Goal: Check status: Check status

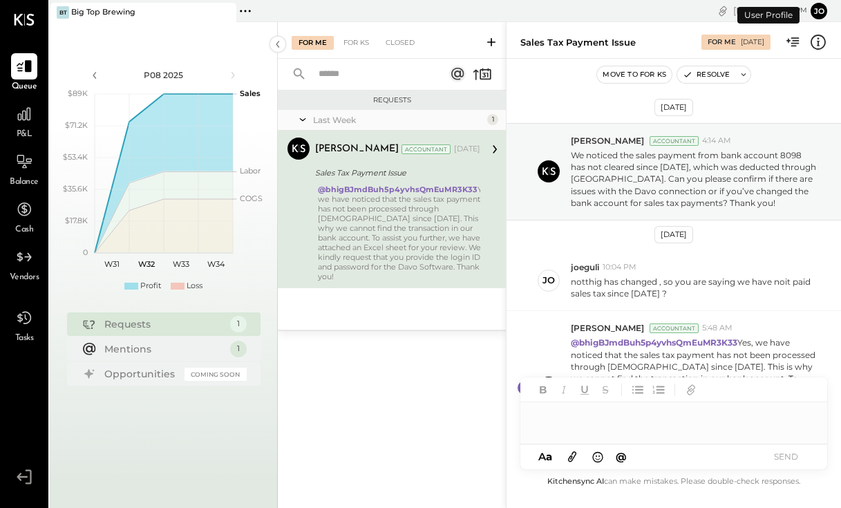
scroll to position [94, 0]
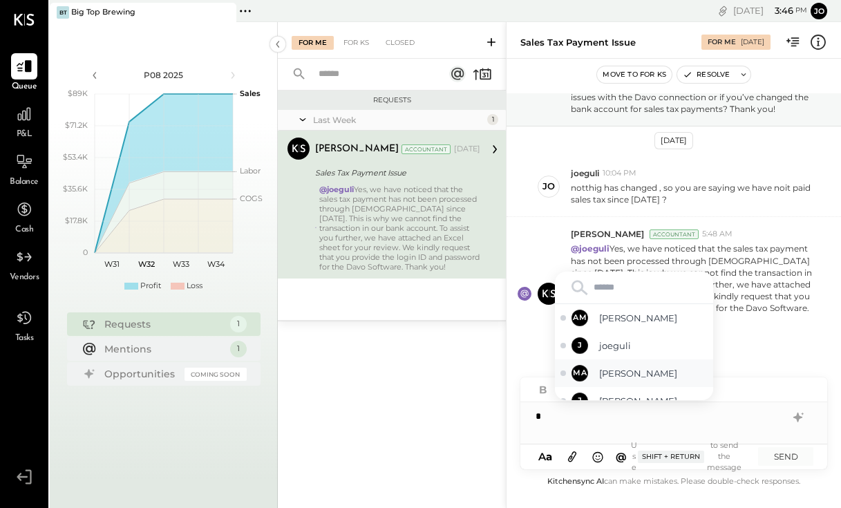
click at [623, 380] on span "[PERSON_NAME]" at bounding box center [653, 373] width 109 height 13
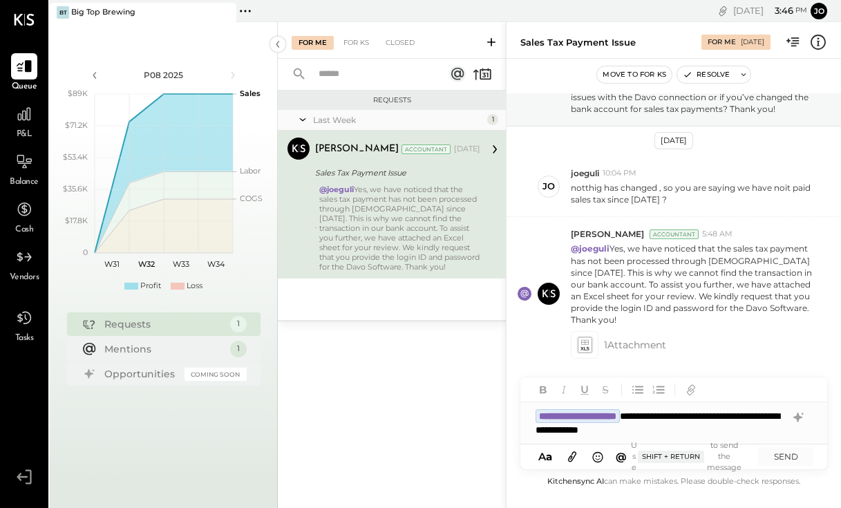
click at [663, 426] on div "**********" at bounding box center [674, 422] width 307 height 41
click at [795, 455] on button "SEND" at bounding box center [785, 456] width 55 height 19
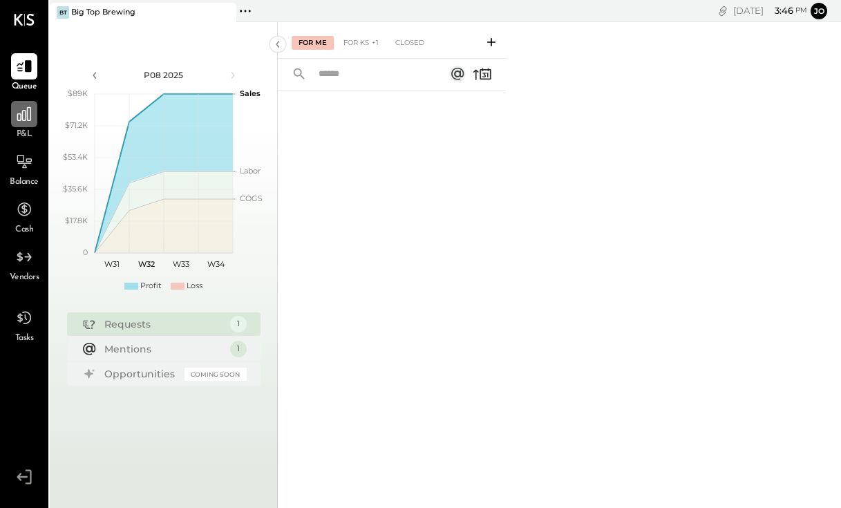
click at [26, 113] on icon at bounding box center [24, 114] width 14 height 14
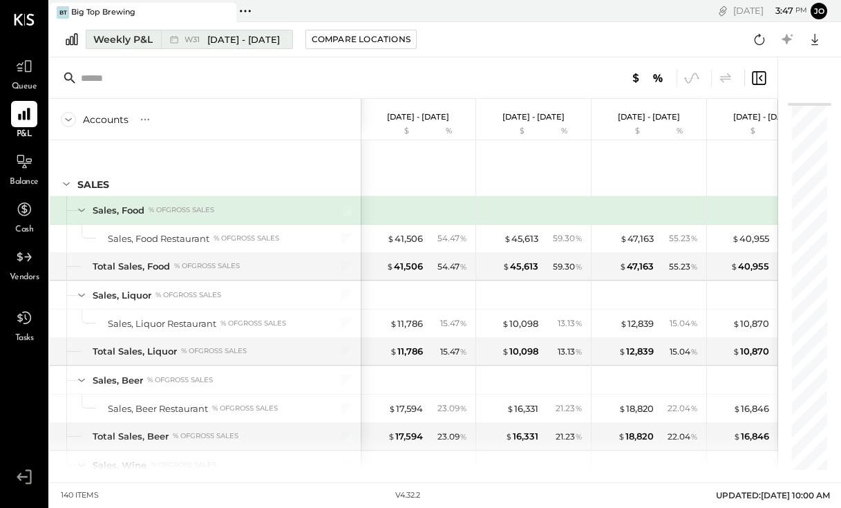
click at [136, 36] on div "Weekly P&L" at bounding box center [122, 39] width 59 height 14
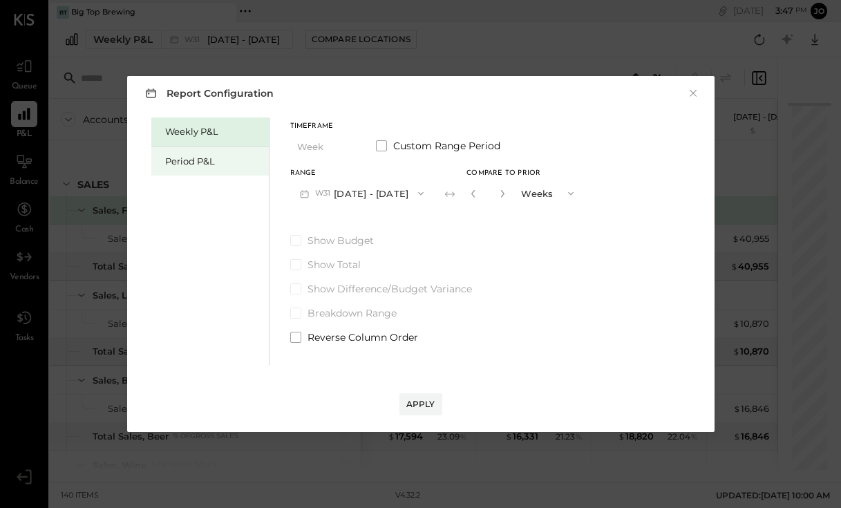
click at [182, 161] on div "Period P&L" at bounding box center [213, 161] width 97 height 13
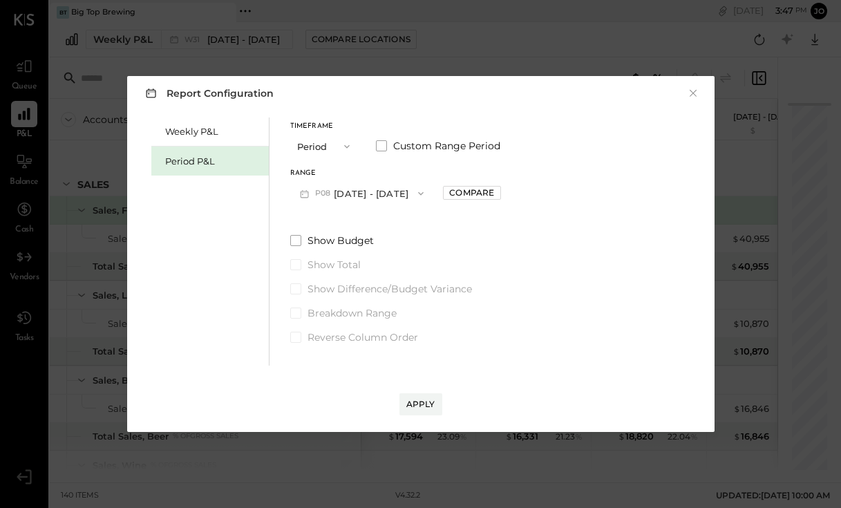
click at [342, 195] on button "P08 [DATE] - [DATE]" at bounding box center [362, 193] width 144 height 26
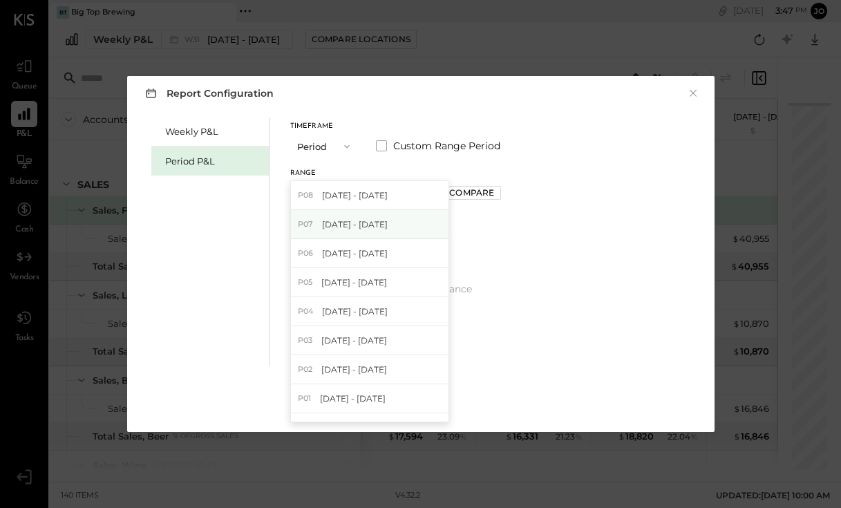
click at [335, 229] on span "[DATE] - [DATE]" at bounding box center [355, 224] width 66 height 12
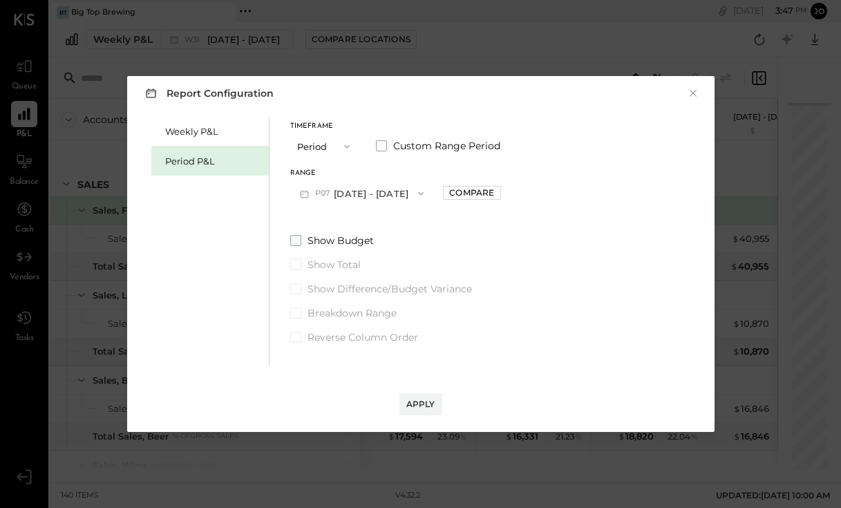
click at [294, 239] on span at bounding box center [295, 240] width 11 height 11
click at [292, 284] on span at bounding box center [295, 288] width 11 height 11
click at [416, 398] on div "Apply" at bounding box center [420, 404] width 29 height 12
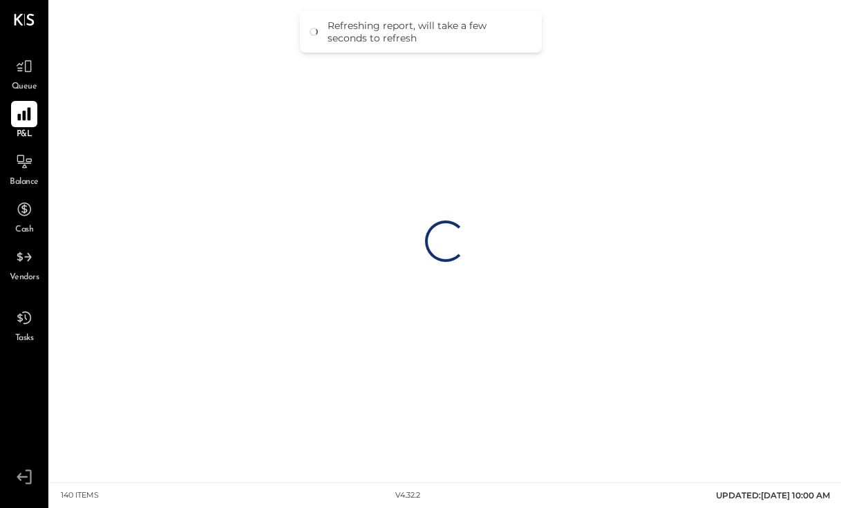
click at [19, 113] on icon at bounding box center [24, 114] width 18 height 18
